Goal: Transaction & Acquisition: Purchase product/service

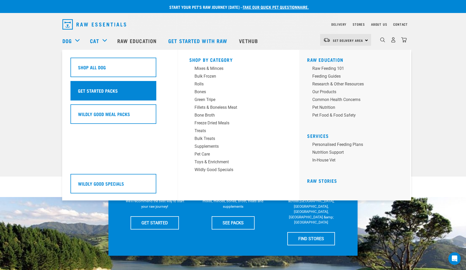
click at [103, 91] on div "Get Started Packs" at bounding box center [113, 91] width 86 height 20
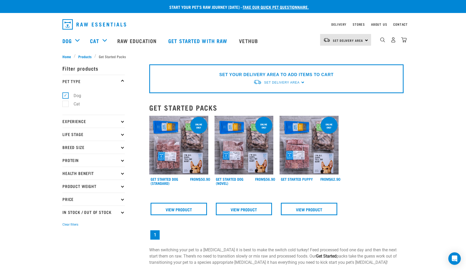
click at [317, 154] on img at bounding box center [309, 145] width 59 height 59
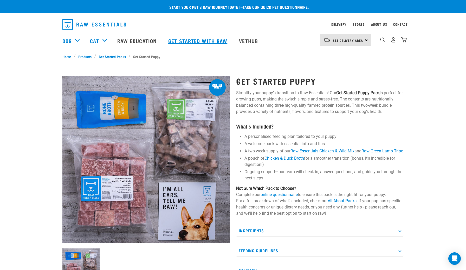
click at [190, 41] on link "Get started with Raw" at bounding box center [198, 40] width 71 height 21
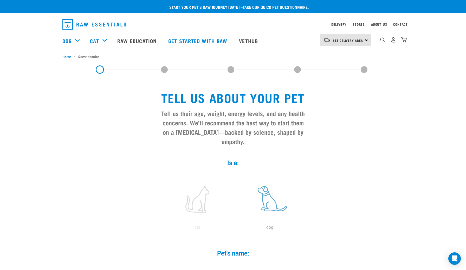
click at [277, 210] on label at bounding box center [270, 199] width 70 height 44
click at [234, 229] on input "radio" at bounding box center [234, 229] width 0 height 0
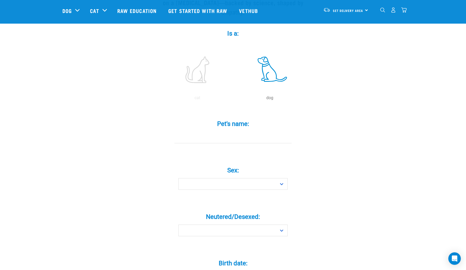
scroll to position [95, 0]
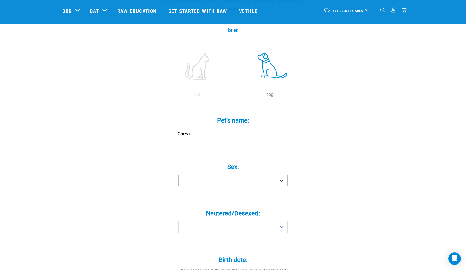
type input "Chewie"
select select "boy"
select select "no"
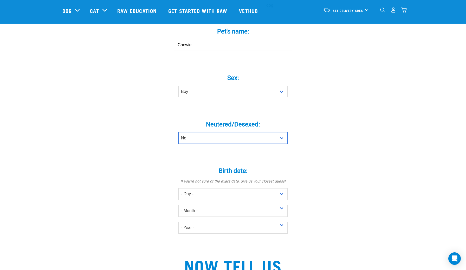
scroll to position [192, 0]
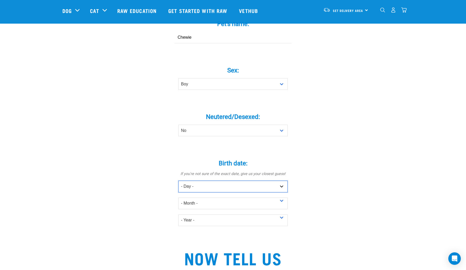
select select "2"
select select "December"
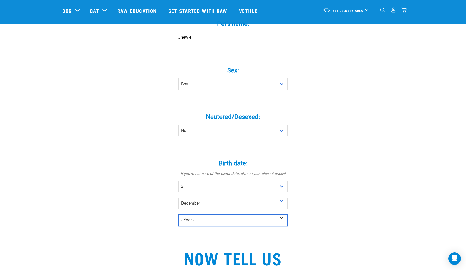
select select "2023"
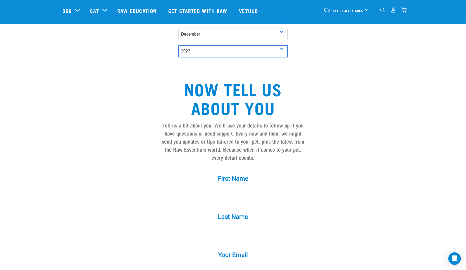
scroll to position [362, 0]
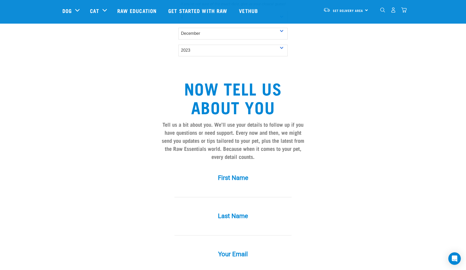
click at [218, 188] on div "First Name *" at bounding box center [233, 182] width 156 height 30
type input "Lera"
click at [216, 240] on div "Last Name *" at bounding box center [233, 224] width 156 height 38
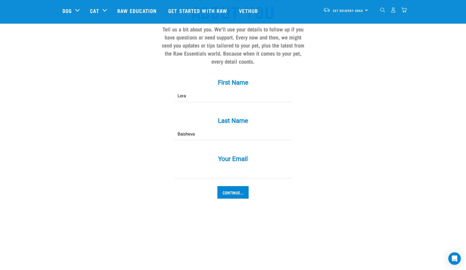
scroll to position [466, 0]
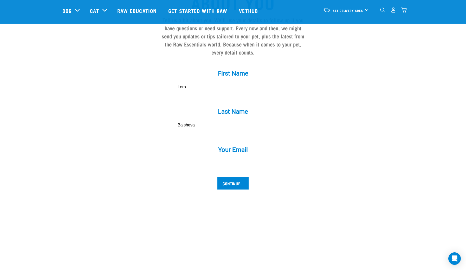
type input "Baisheva"
type input "[EMAIL_ADDRESS][DOMAIN_NAME]"
click at [236, 189] on input "Continue..." at bounding box center [232, 183] width 31 height 12
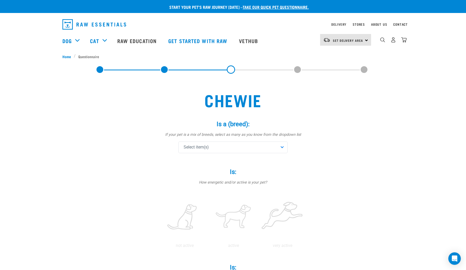
scroll to position [14, 0]
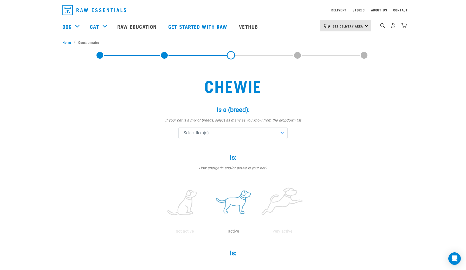
click at [236, 203] on label at bounding box center [233, 203] width 47 height 44
click at [209, 233] on input "radio" at bounding box center [209, 233] width 0 height 0
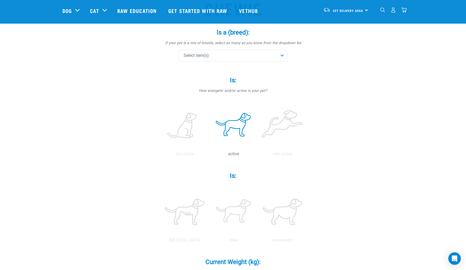
scroll to position [56, 0]
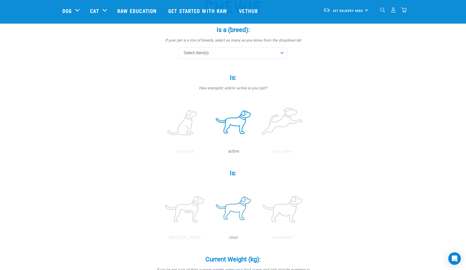
click at [249, 207] on label at bounding box center [233, 210] width 47 height 44
click at [209, 239] on input "radio" at bounding box center [209, 239] width 0 height 0
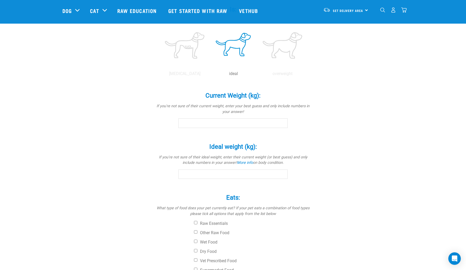
scroll to position [221, 0]
click at [243, 123] on input "Current Weight (kg): *" at bounding box center [232, 122] width 109 height 9
type input "20"
click at [222, 177] on input "Ideal weight (kg): *" at bounding box center [232, 174] width 109 height 9
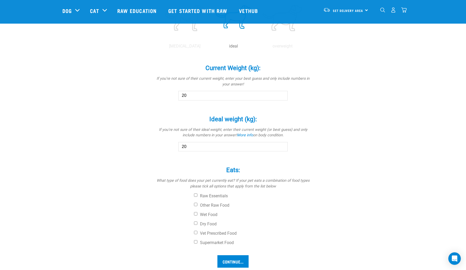
scroll to position [249, 0]
type input "20"
click at [207, 222] on label "Dry Food" at bounding box center [252, 223] width 117 height 5
click at [197, 222] on input "Dry Food" at bounding box center [195, 222] width 3 height 3
checkbox input "true"
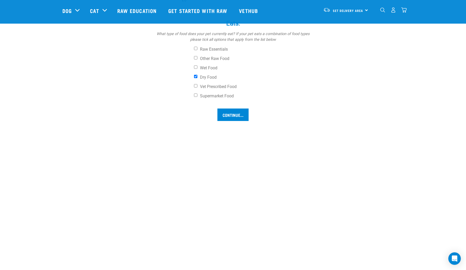
scroll to position [395, 0]
click at [198, 58] on label "Other Raw Food" at bounding box center [252, 58] width 117 height 5
click at [197, 58] on input "Other Raw Food" at bounding box center [195, 57] width 3 height 3
click at [196, 57] on input "Other Raw Food" at bounding box center [195, 57] width 3 height 3
checkbox input "false"
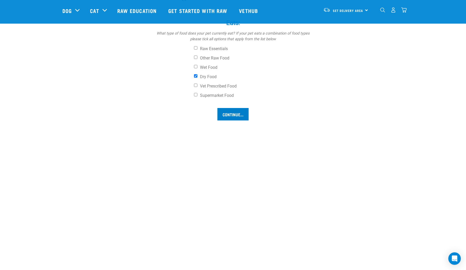
click at [235, 111] on input "Continue..." at bounding box center [232, 114] width 31 height 12
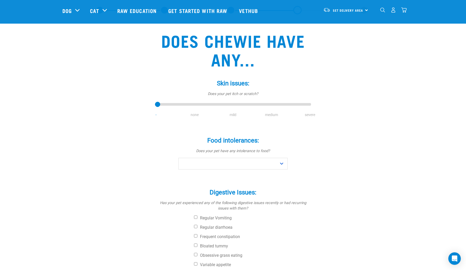
scroll to position [25, 0]
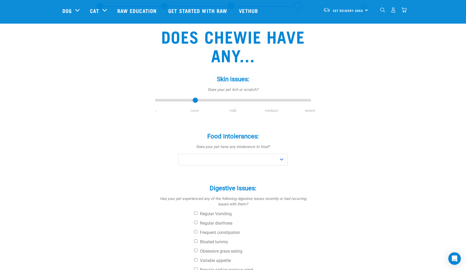
type input "1"
click at [192, 101] on input "range" at bounding box center [233, 100] width 156 height 7
select select "yes"
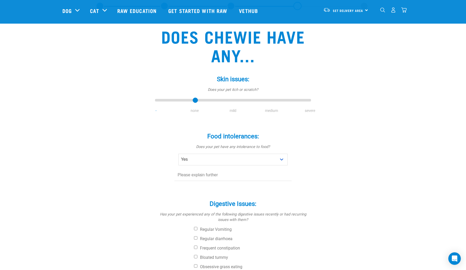
click at [209, 179] on input "text" at bounding box center [233, 176] width 117 height 12
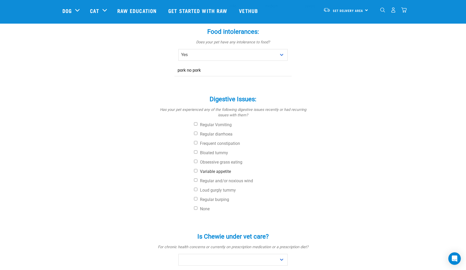
scroll to position [143, 0]
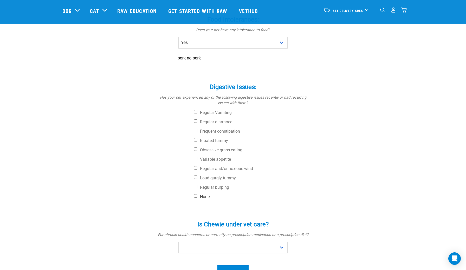
type input "pork no pork"
click at [200, 197] on label "None" at bounding box center [252, 197] width 117 height 5
click at [197, 197] on input "None" at bounding box center [195, 196] width 3 height 3
checkbox input "true"
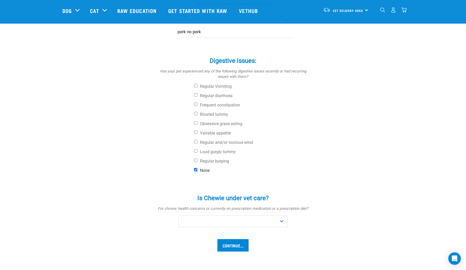
scroll to position [172, 0]
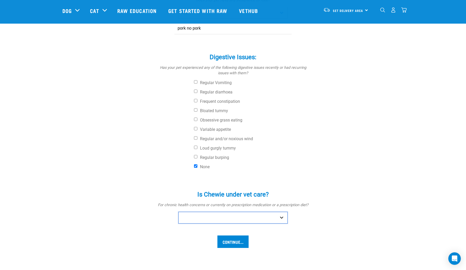
select select "no"
click at [231, 240] on input "Continue..." at bounding box center [232, 242] width 31 height 12
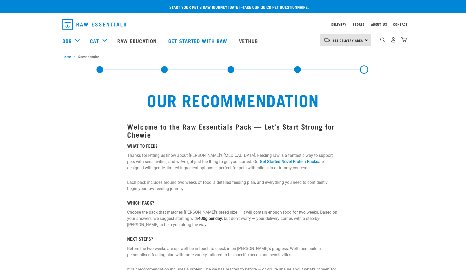
select select "19650"
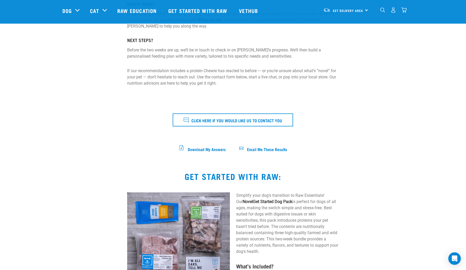
scroll to position [150, 0]
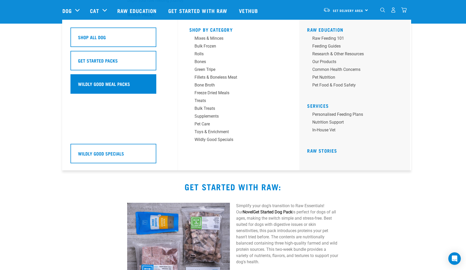
click at [102, 86] on h5 "Wildly Good Meal Packs" at bounding box center [104, 84] width 52 height 7
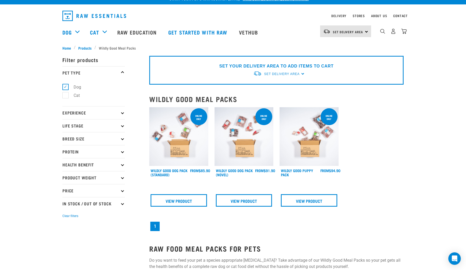
scroll to position [9, 0]
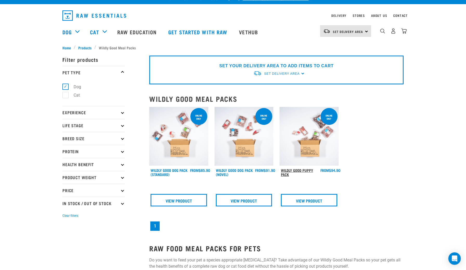
click at [292, 171] on link "Wildly Good Puppy Pack" at bounding box center [297, 173] width 32 height 6
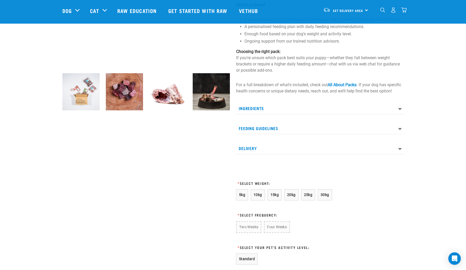
scroll to position [141, 0]
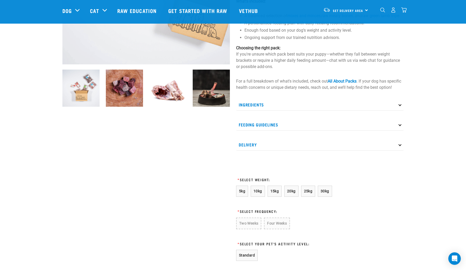
click at [267, 111] on p "Ingredients" at bounding box center [319, 105] width 167 height 12
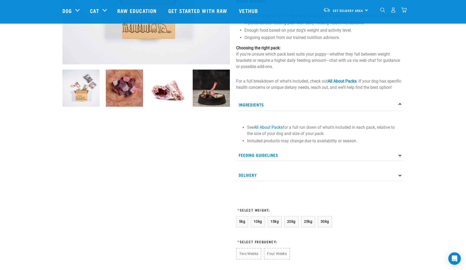
click at [268, 161] on p "Feeding Guidelines" at bounding box center [319, 156] width 167 height 12
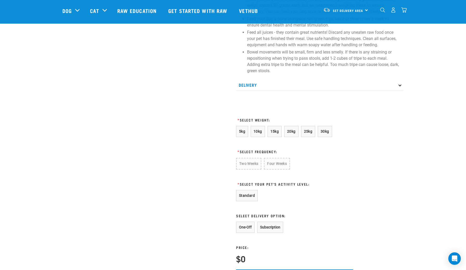
scroll to position [340, 0]
click at [257, 134] on span "10kg" at bounding box center [258, 132] width 9 height 4
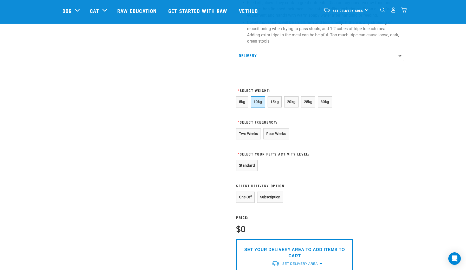
scroll to position [371, 0]
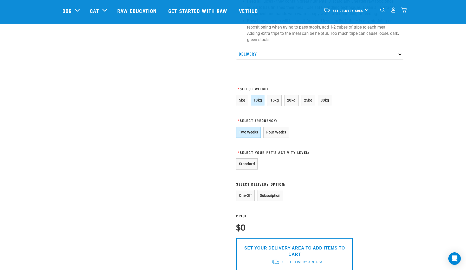
click at [259, 138] on button "Two Weeks" at bounding box center [248, 132] width 25 height 11
click at [254, 170] on button "Standard" at bounding box center [247, 164] width 22 height 11
click at [250, 202] on button "One-Off" at bounding box center [245, 195] width 18 height 11
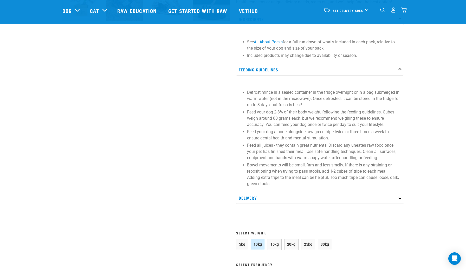
scroll to position [15, 0]
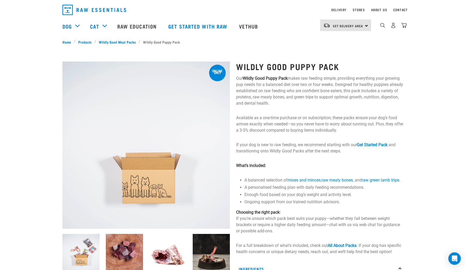
click at [210, 220] on img at bounding box center [145, 145] width 167 height 167
click at [212, 247] on img at bounding box center [211, 252] width 37 height 37
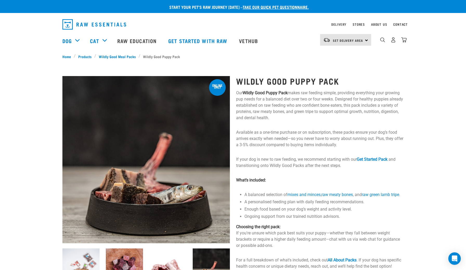
scroll to position [0, 0]
